Goal: Task Accomplishment & Management: Manage account settings

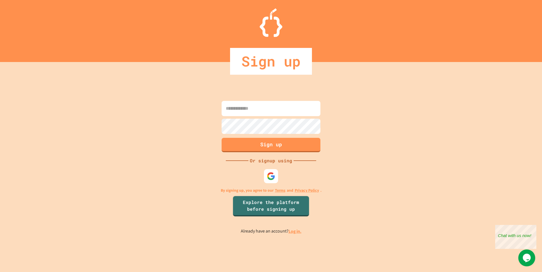
click at [295, 232] on link "Log in." at bounding box center [294, 232] width 13 height 6
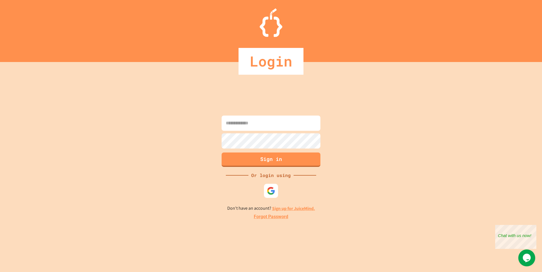
click at [271, 123] on input at bounding box center [270, 123] width 99 height 15
type input "**********"
click at [265, 157] on button "Sign in" at bounding box center [271, 159] width 101 height 15
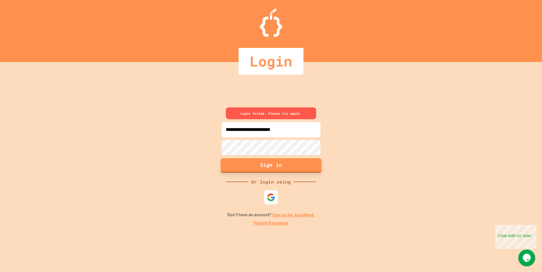
click at [293, 162] on button "Sign in" at bounding box center [271, 165] width 101 height 15
click at [295, 167] on button "Sign in" at bounding box center [271, 165] width 101 height 15
click at [291, 165] on button "Sign in" at bounding box center [271, 165] width 101 height 15
click at [271, 223] on link "Forgot Password" at bounding box center [271, 223] width 34 height 7
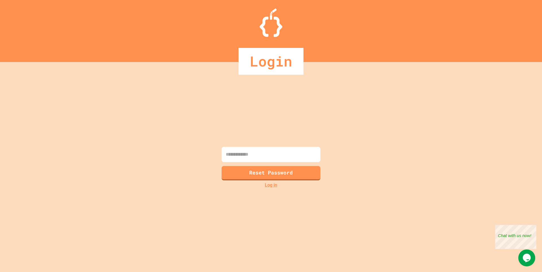
click at [274, 152] on input at bounding box center [270, 154] width 99 height 15
type input "**********"
click at [276, 176] on button "Reset Password" at bounding box center [271, 172] width 101 height 15
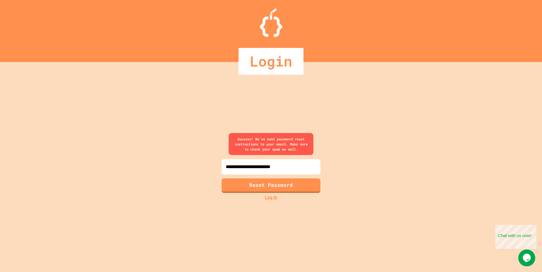
click at [526, 255] on icon "Chat widget" at bounding box center [526, 258] width 8 height 8
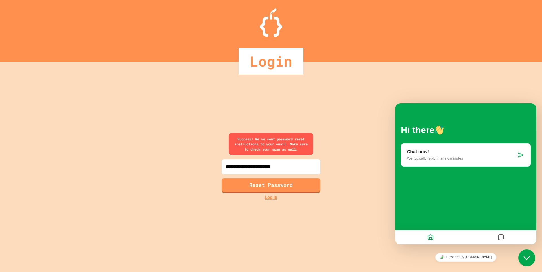
click at [468, 161] on p "We typically reply in a few minutes" at bounding box center [461, 158] width 109 height 4
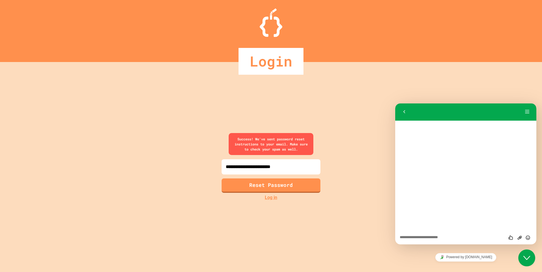
click at [447, 238] on textarea at bounding box center [465, 238] width 132 height 5
click at [271, 198] on link "Log in" at bounding box center [271, 197] width 12 height 7
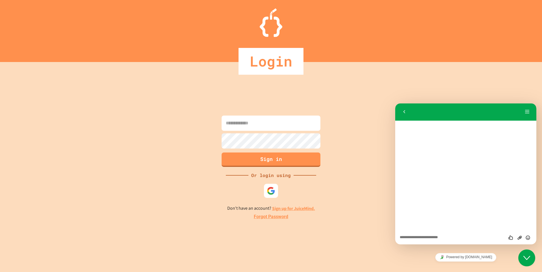
click at [278, 126] on input at bounding box center [270, 123] width 99 height 15
type input "**********"
click at [267, 159] on button "Sign in" at bounding box center [271, 159] width 101 height 15
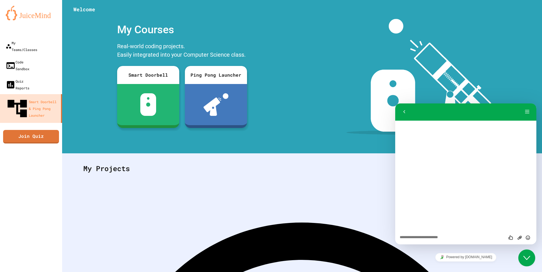
click at [354, 64] on img at bounding box center [421, 83] width 151 height 129
click at [401, 113] on button "Back" at bounding box center [403, 112] width 9 height 8
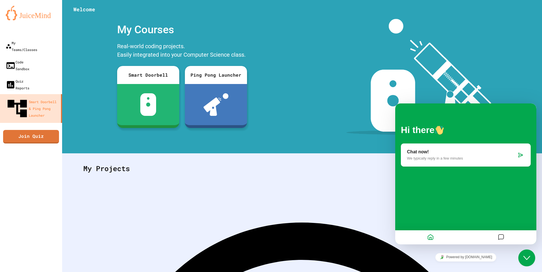
click at [336, 161] on div "My Projects" at bounding box center [302, 169] width 449 height 22
click at [335, 169] on div "My Projects" at bounding box center [302, 169] width 449 height 22
